Goal: Information Seeking & Learning: Learn about a topic

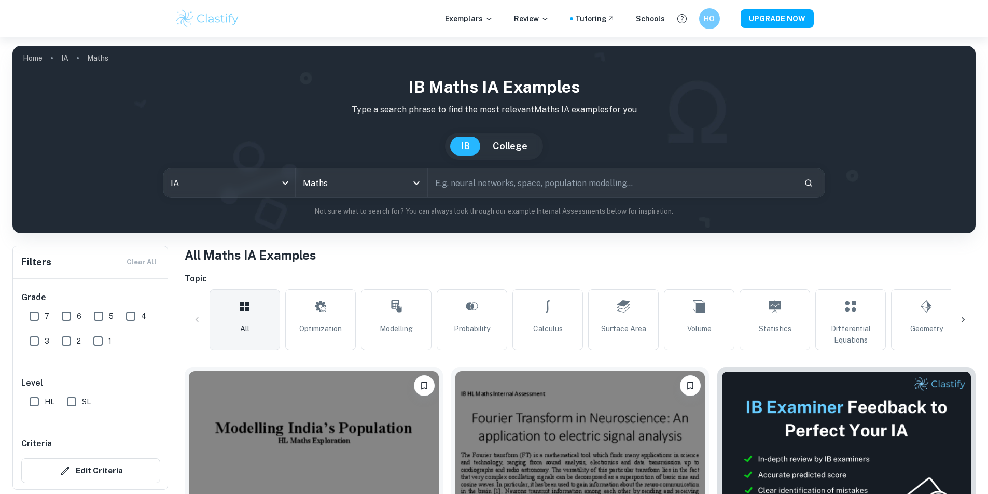
click at [365, 261] on h1 "All Maths IA Examples" at bounding box center [580, 255] width 791 height 19
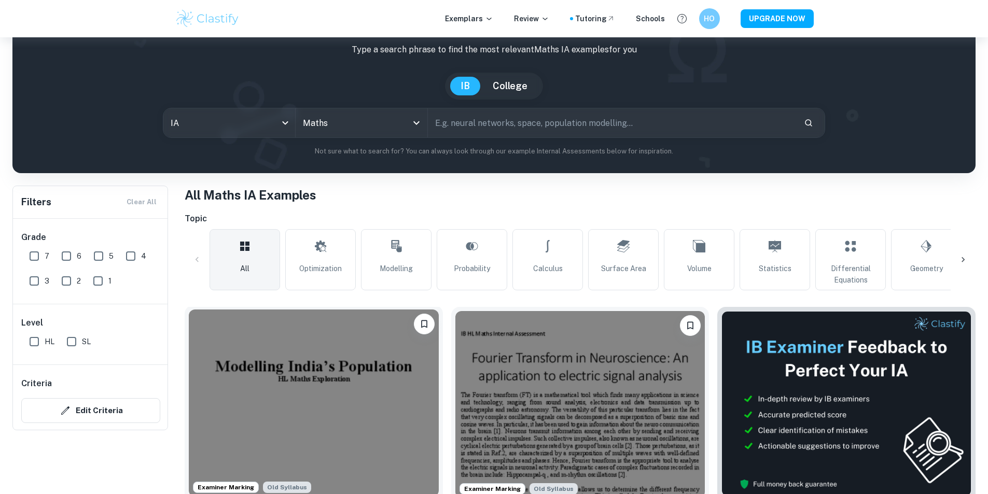
scroll to position [156, 0]
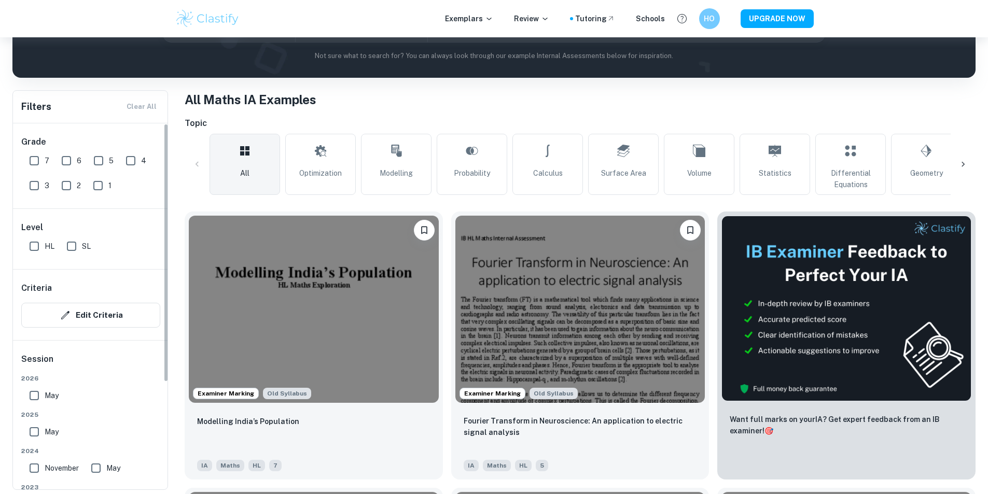
click at [86, 247] on span "SL" at bounding box center [86, 246] width 9 height 11
click at [82, 247] on input "SL" at bounding box center [71, 246] width 21 height 21
checkbox input "true"
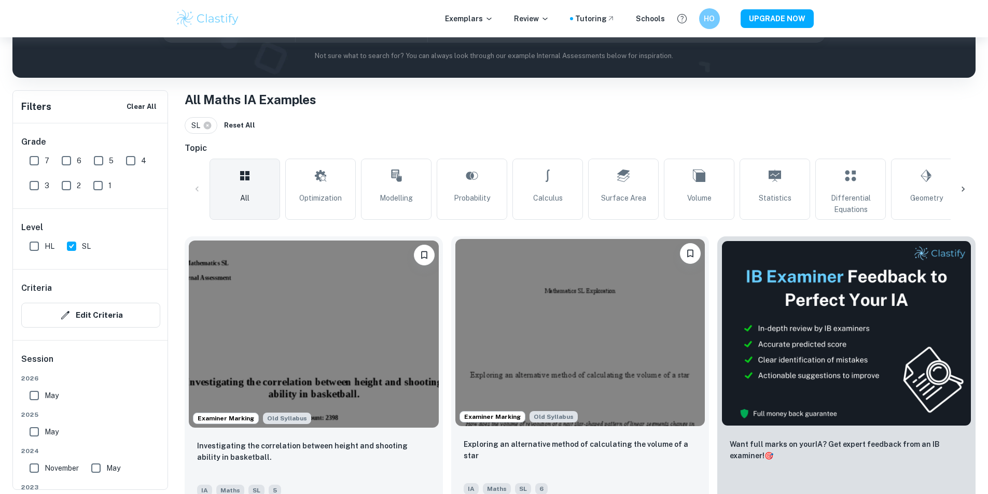
click at [456, 305] on img at bounding box center [581, 332] width 250 height 187
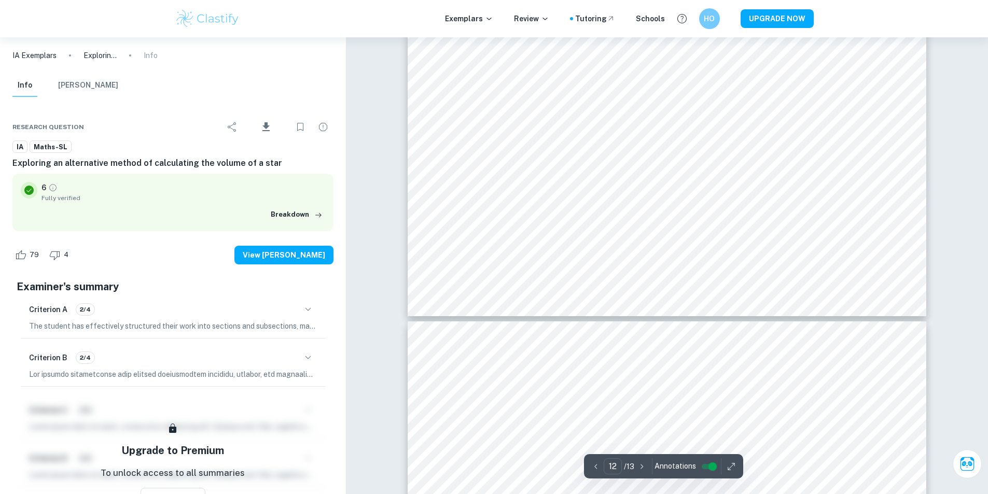
type input "13"
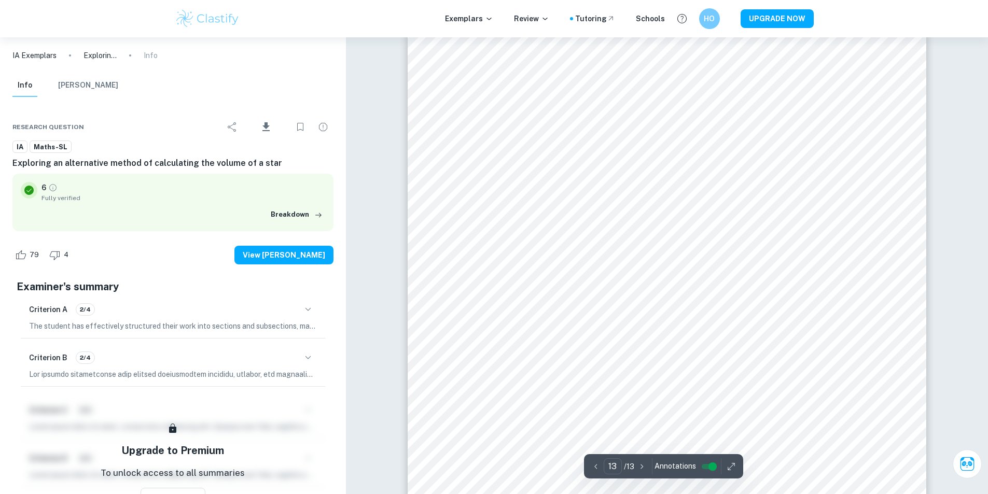
scroll to position [8603, 0]
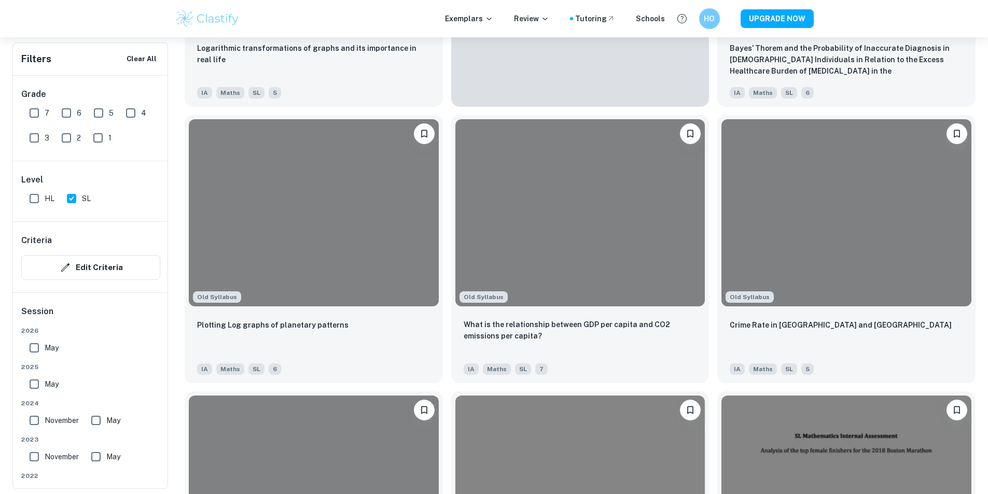
scroll to position [107, 0]
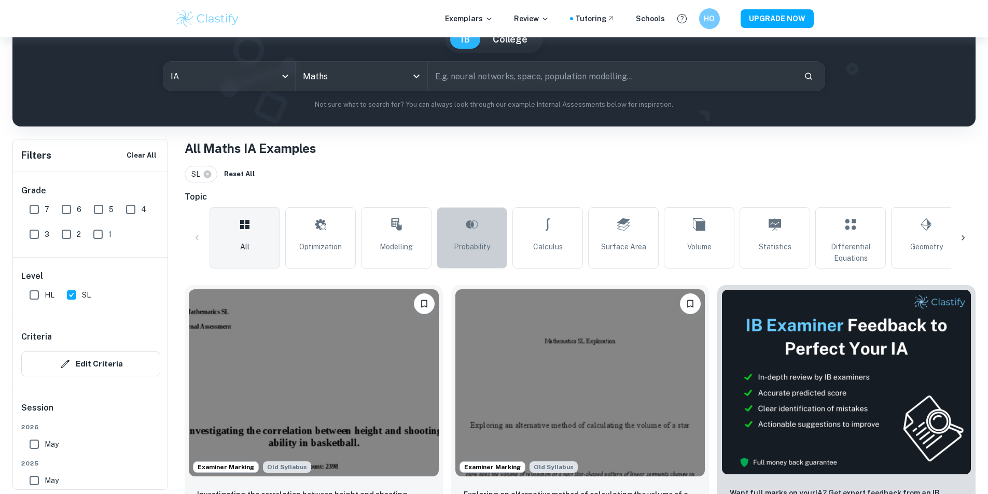
click at [498, 262] on link "Probability" at bounding box center [472, 238] width 71 height 61
type input "Probability"
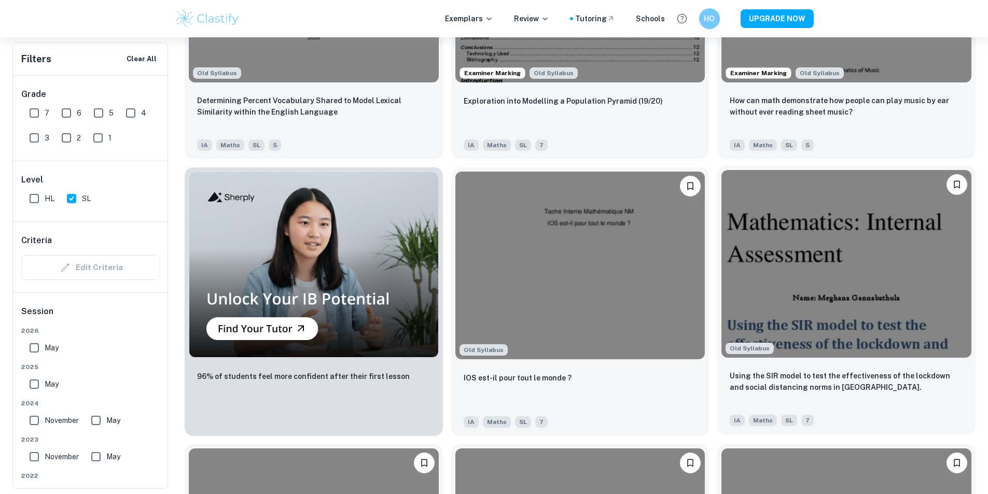
scroll to position [778, 0]
click at [722, 170] on img at bounding box center [847, 263] width 250 height 187
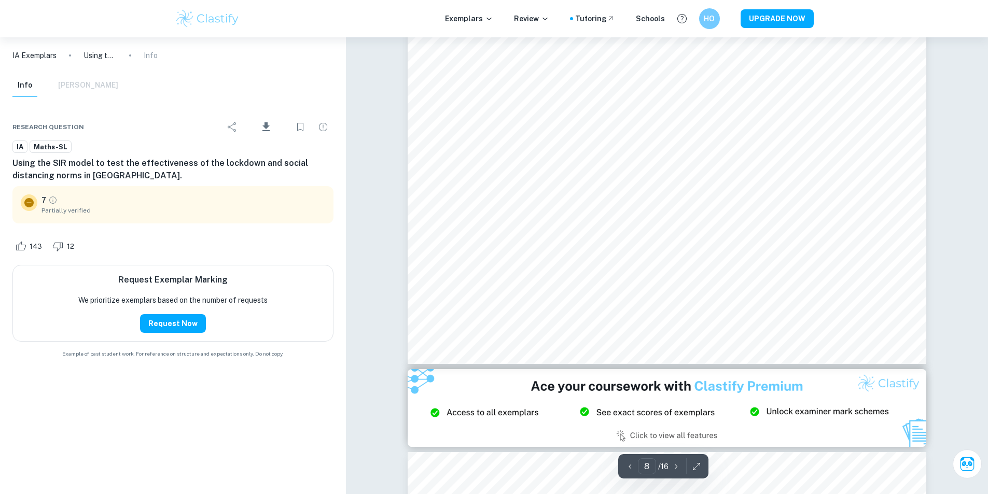
scroll to position [5008, 0]
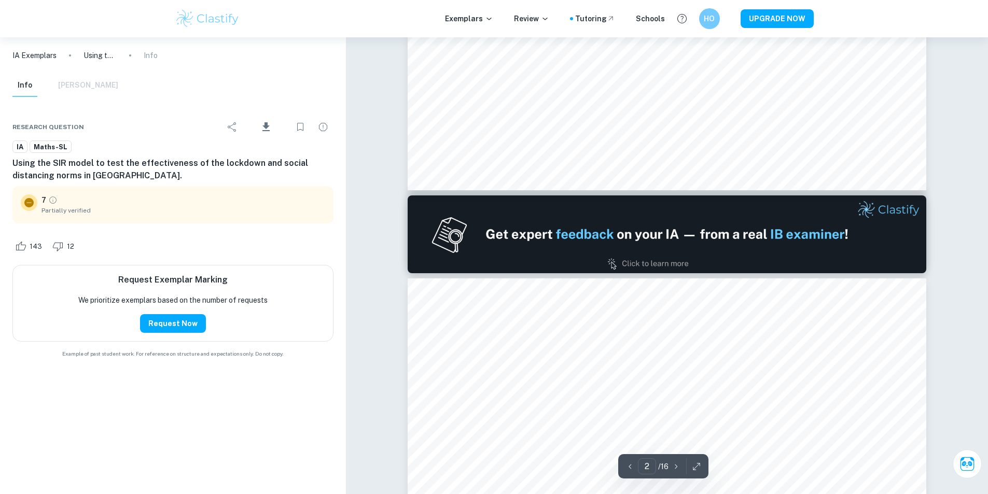
type input "1"
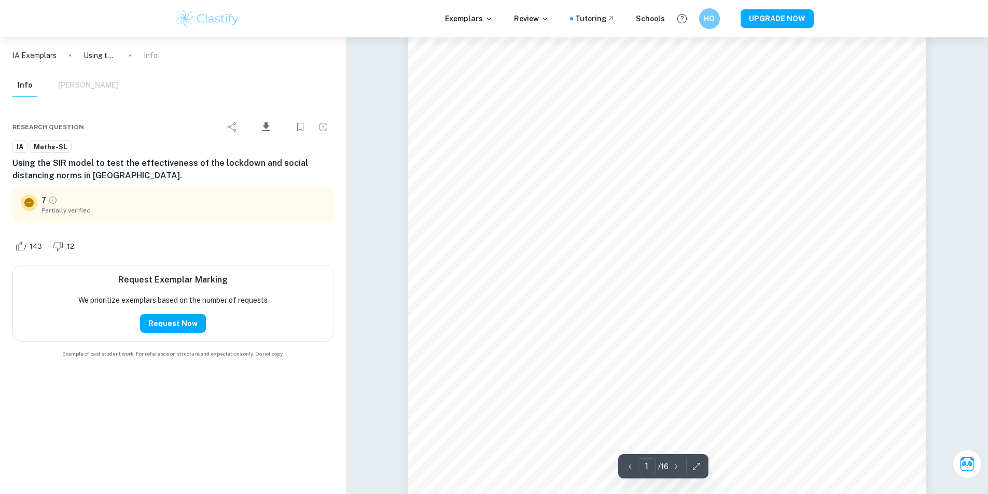
scroll to position [0, 0]
